Goal: Information Seeking & Learning: Find specific fact

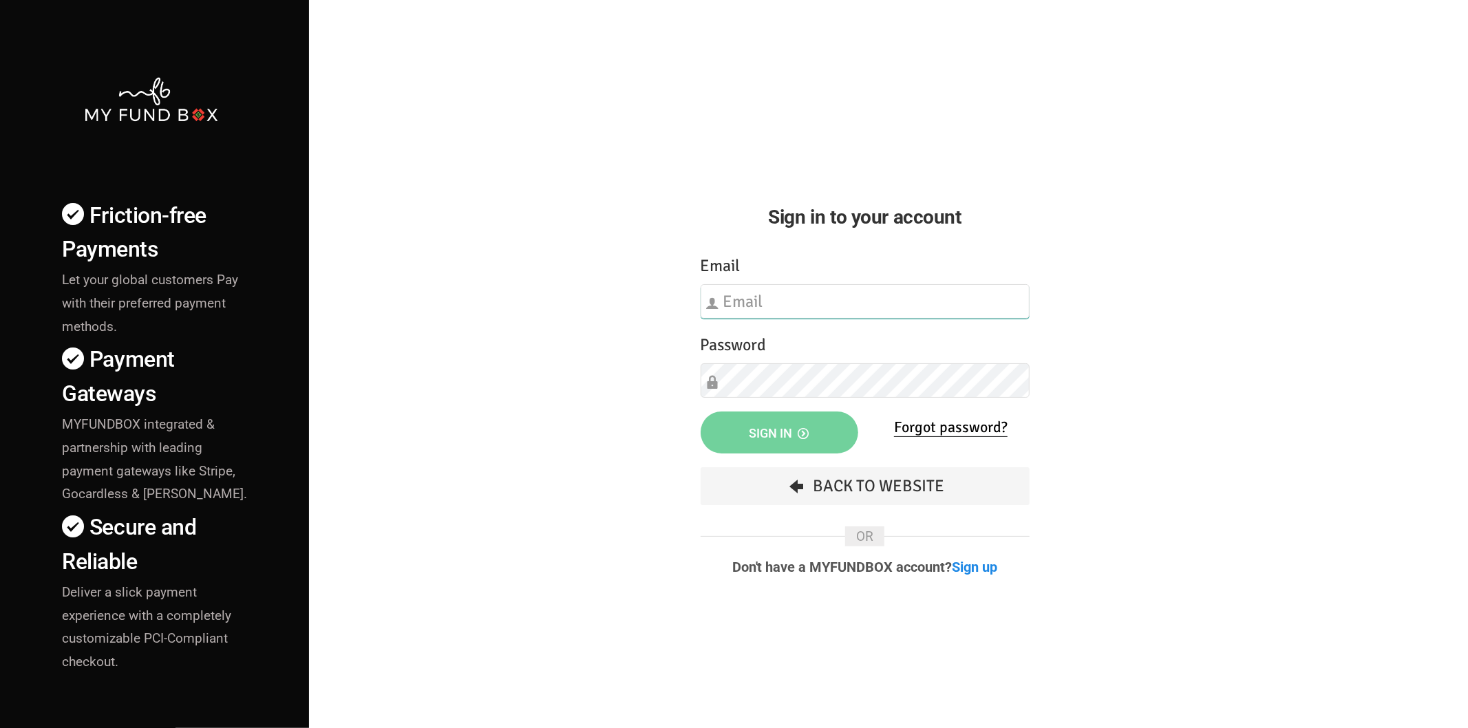
click at [740, 306] on input "text" at bounding box center [865, 301] width 329 height 34
type input "[EMAIL_ADDRESS][DOMAIN_NAME]"
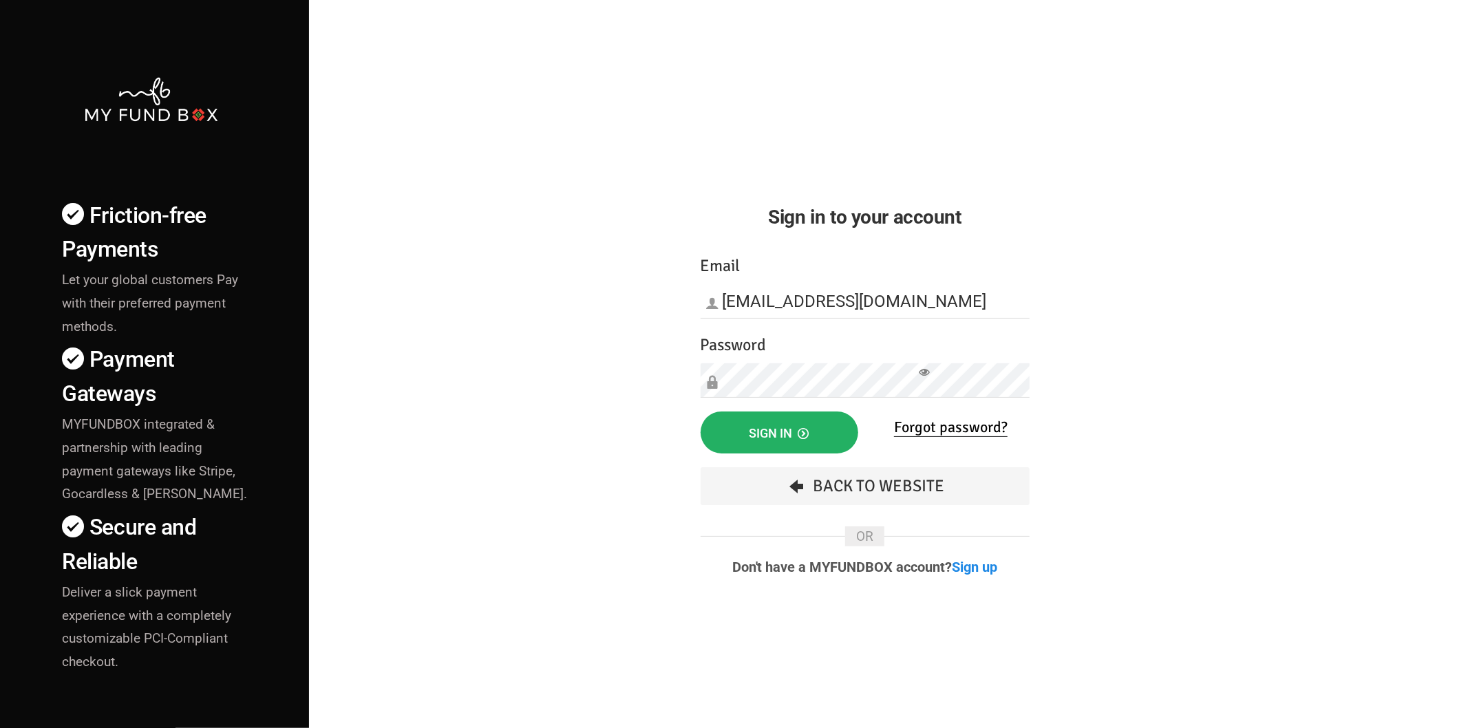
click at [776, 423] on button "Sign in" at bounding box center [780, 433] width 158 height 42
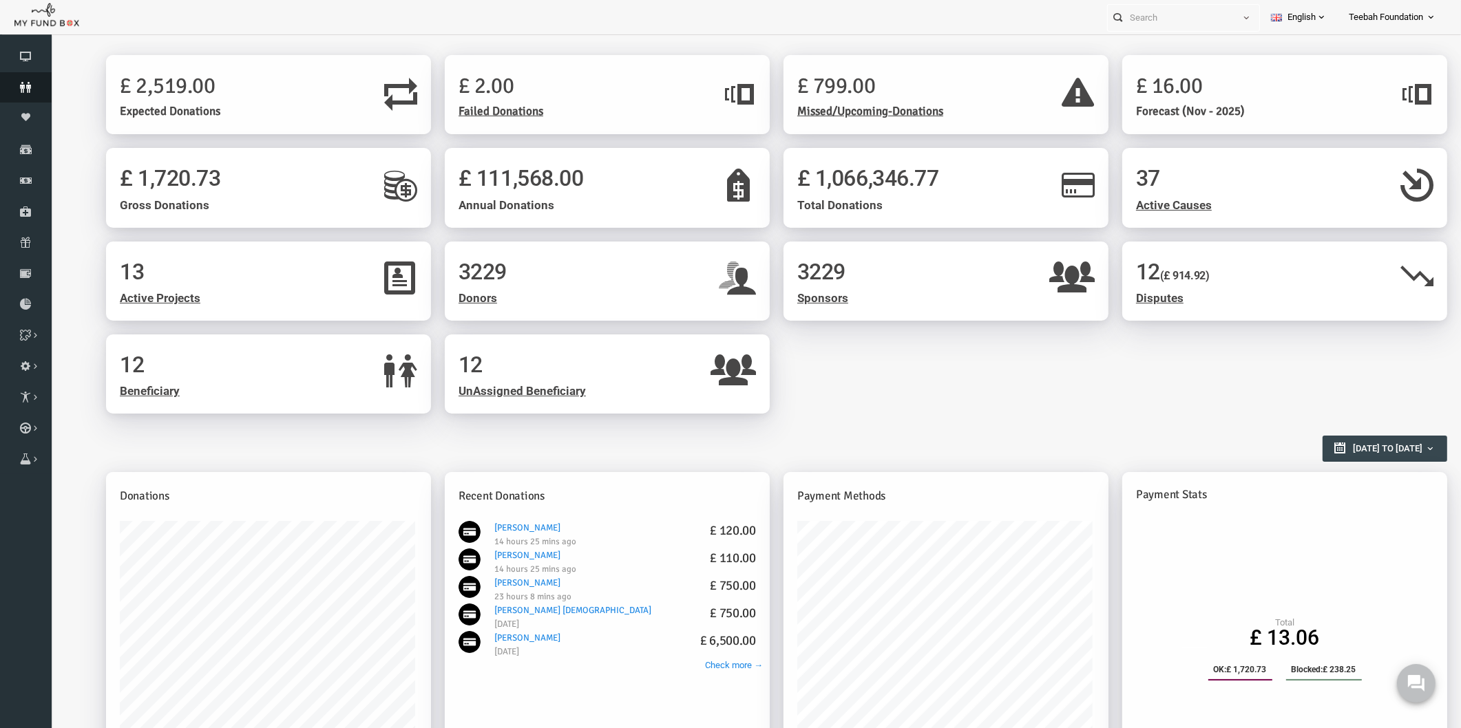
click at [32, 85] on icon at bounding box center [26, 87] width 52 height 11
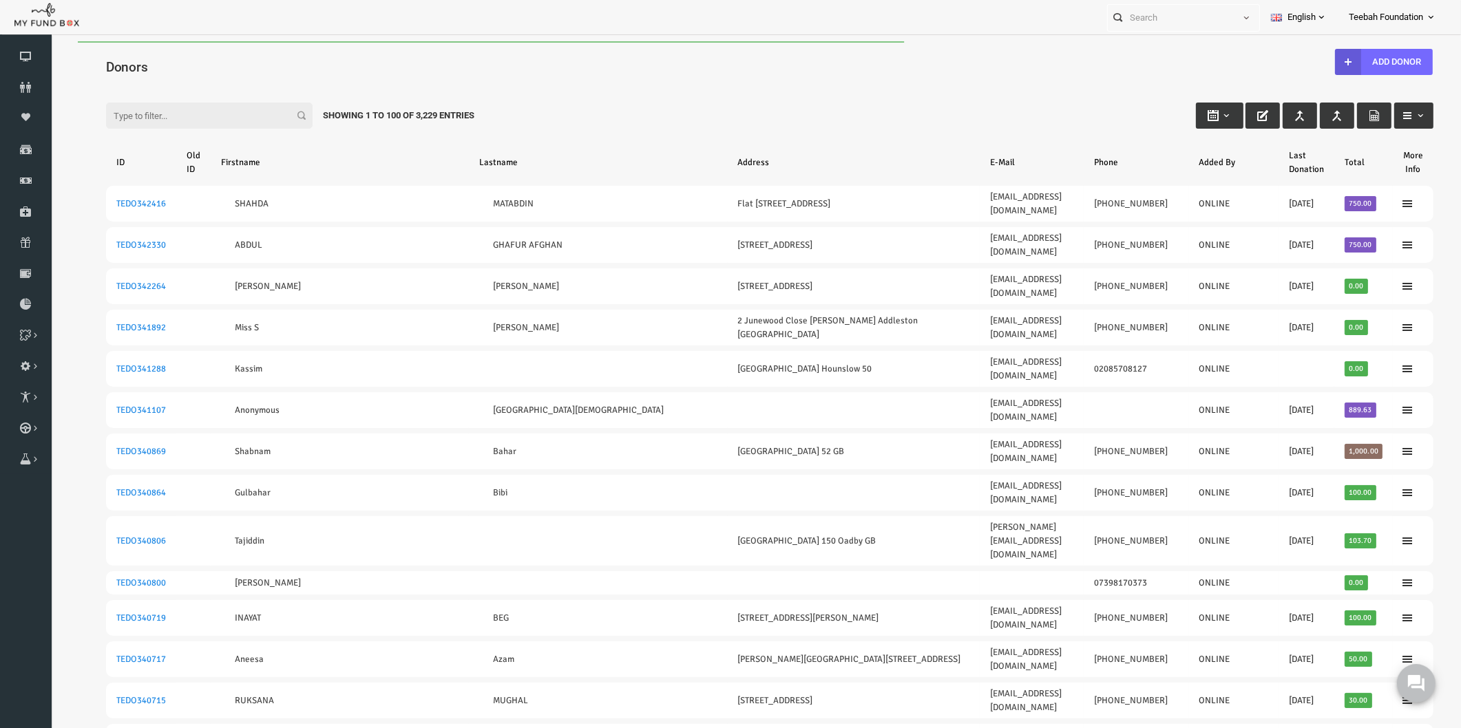
drag, startPoint x: 76, startPoint y: 326, endPoint x: 1406, endPoint y: 324, distance: 1330.7
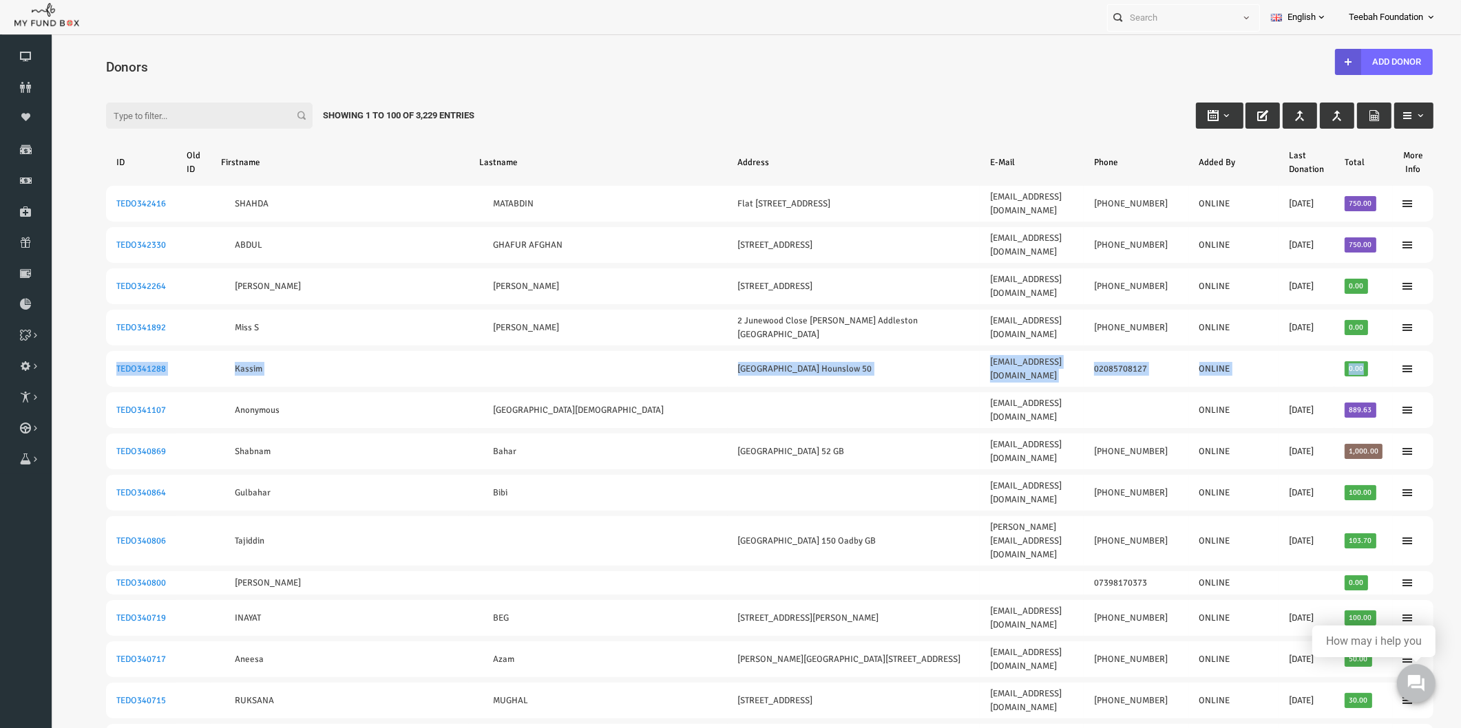
drag, startPoint x: 72, startPoint y: 326, endPoint x: 1408, endPoint y: 326, distance: 1335.5
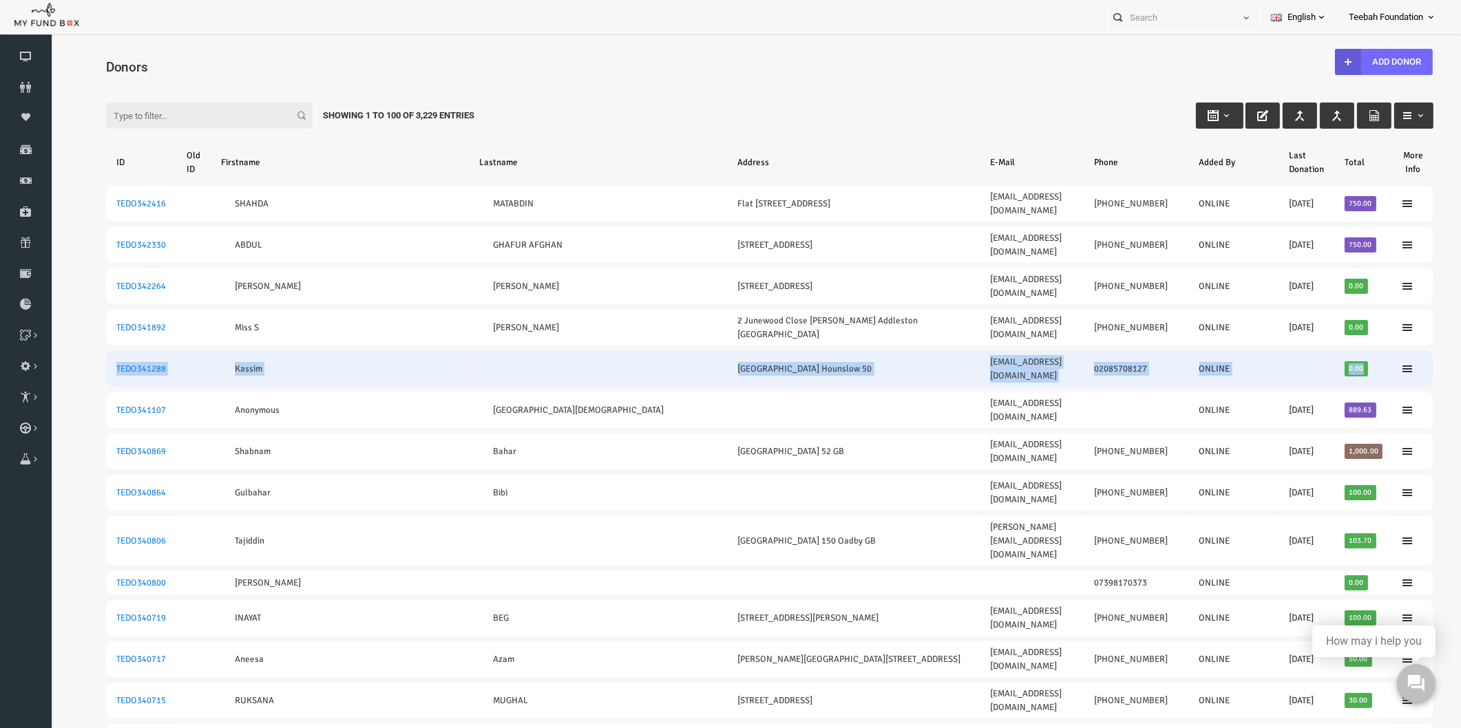
drag, startPoint x: 1391, startPoint y: 322, endPoint x: 76, endPoint y: 320, distance: 1314.2
click at [78, 351] on tr "TEDO341288 Kassim Hibernia Gardens Hounslow 50 miriamkassim17@hotmail.com 02085…" at bounding box center [741, 369] width 1327 height 36
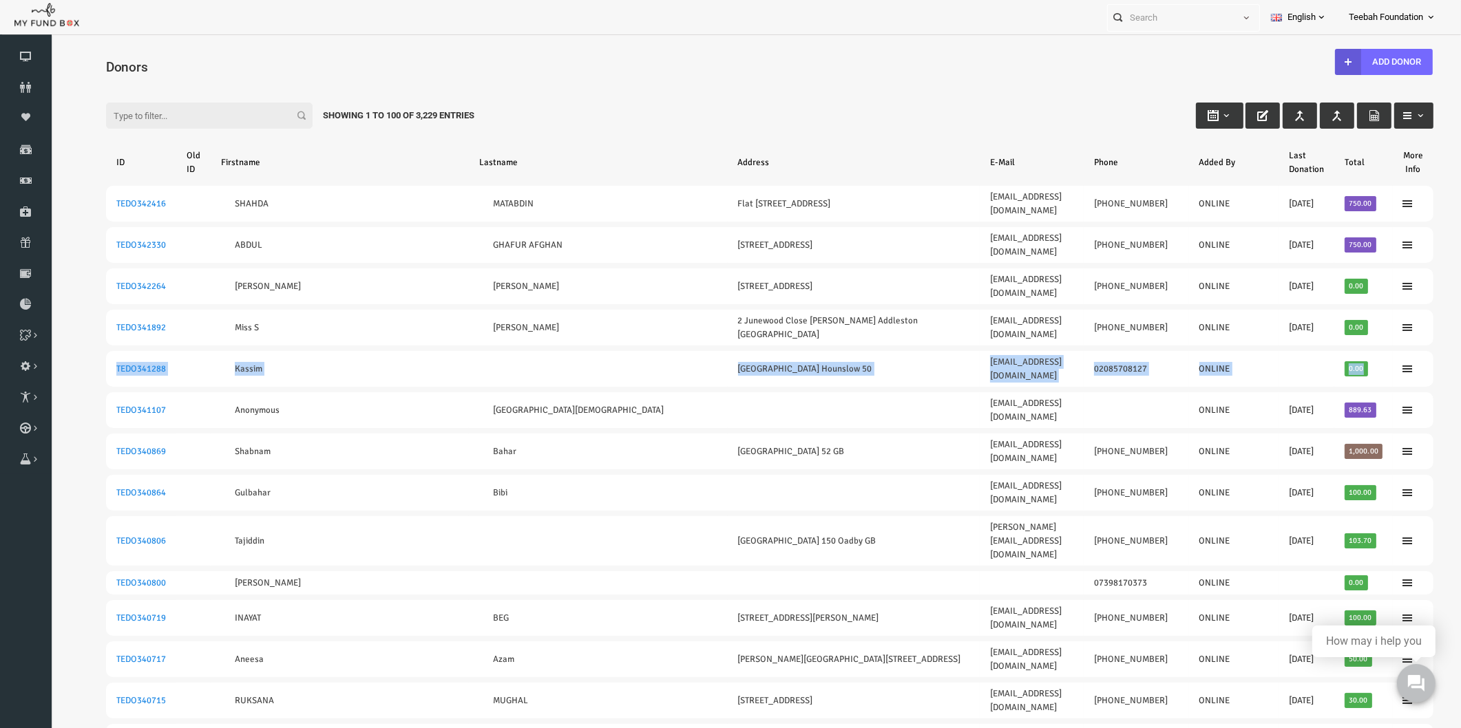
click at [19, 86] on icon at bounding box center [26, 87] width 52 height 11
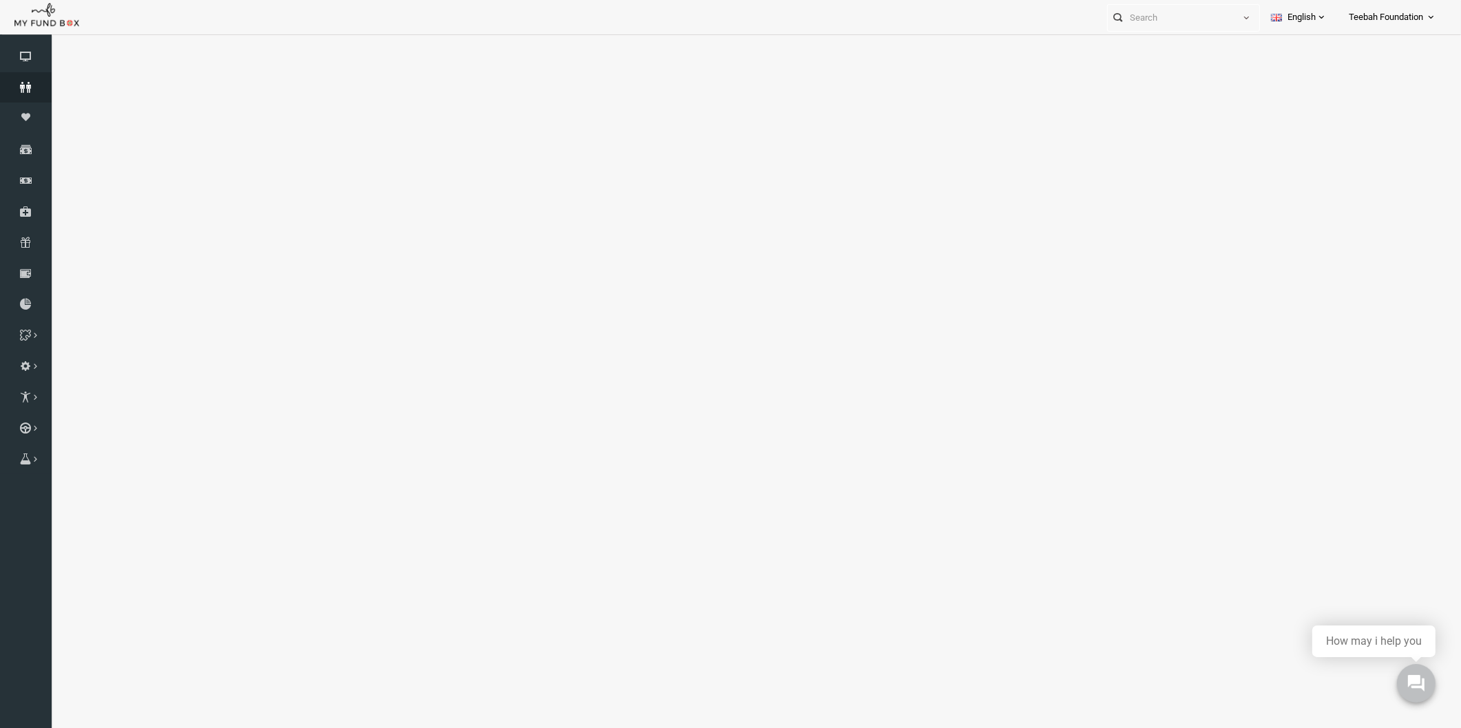
select select "100"
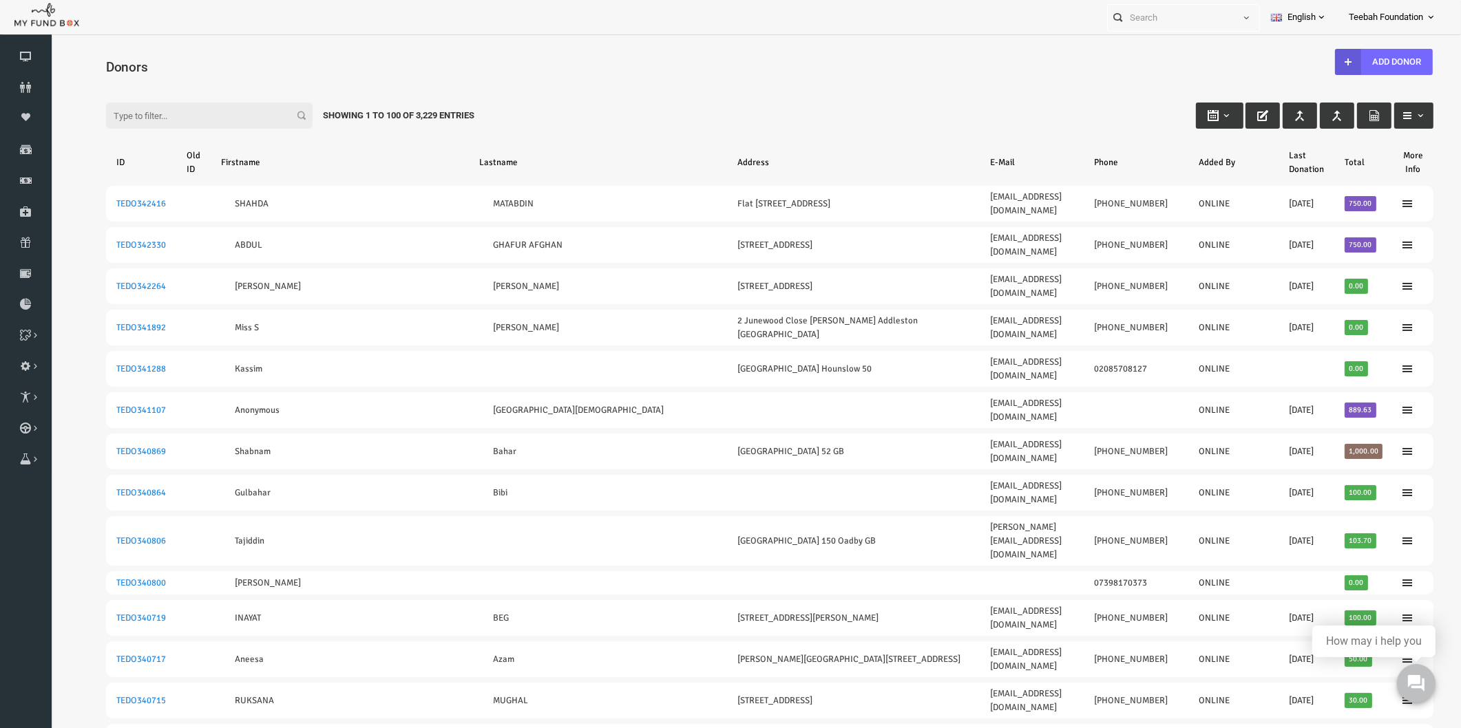
click at [754, 107] on div "Filter: Showing 1 to 100 of 3,229 Entries" at bounding box center [741, 102] width 1355 height 37
click at [1412, 679] on use at bounding box center [1415, 683] width 18 height 18
click at [915, 67] on h4 "Donors" at bounding box center [748, 67] width 1341 height 20
click at [536, 94] on div "Filter: Showing 1 to 100 of 3,229 Entries" at bounding box center [741, 102] width 1355 height 37
